Goal: Check status: Verify the current state of an ongoing process or item

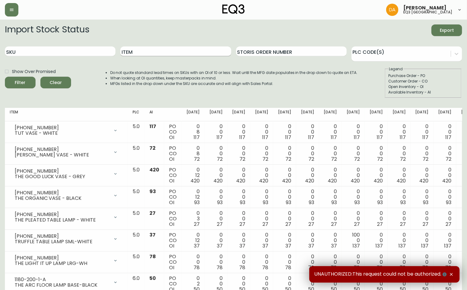
click at [136, 53] on input "Item" at bounding box center [175, 52] width 110 height 10
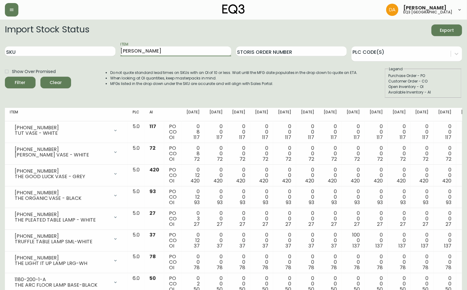
type input "[PERSON_NAME]"
click at [5, 77] on button "Filter" at bounding box center [20, 83] width 31 height 12
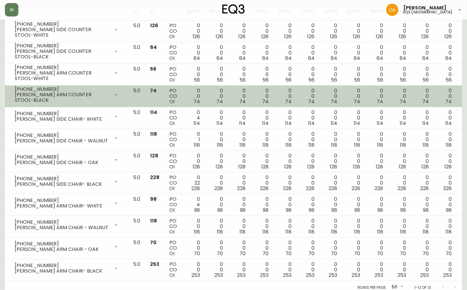
scroll to position [106, 0]
